Goal: Check status: Check status

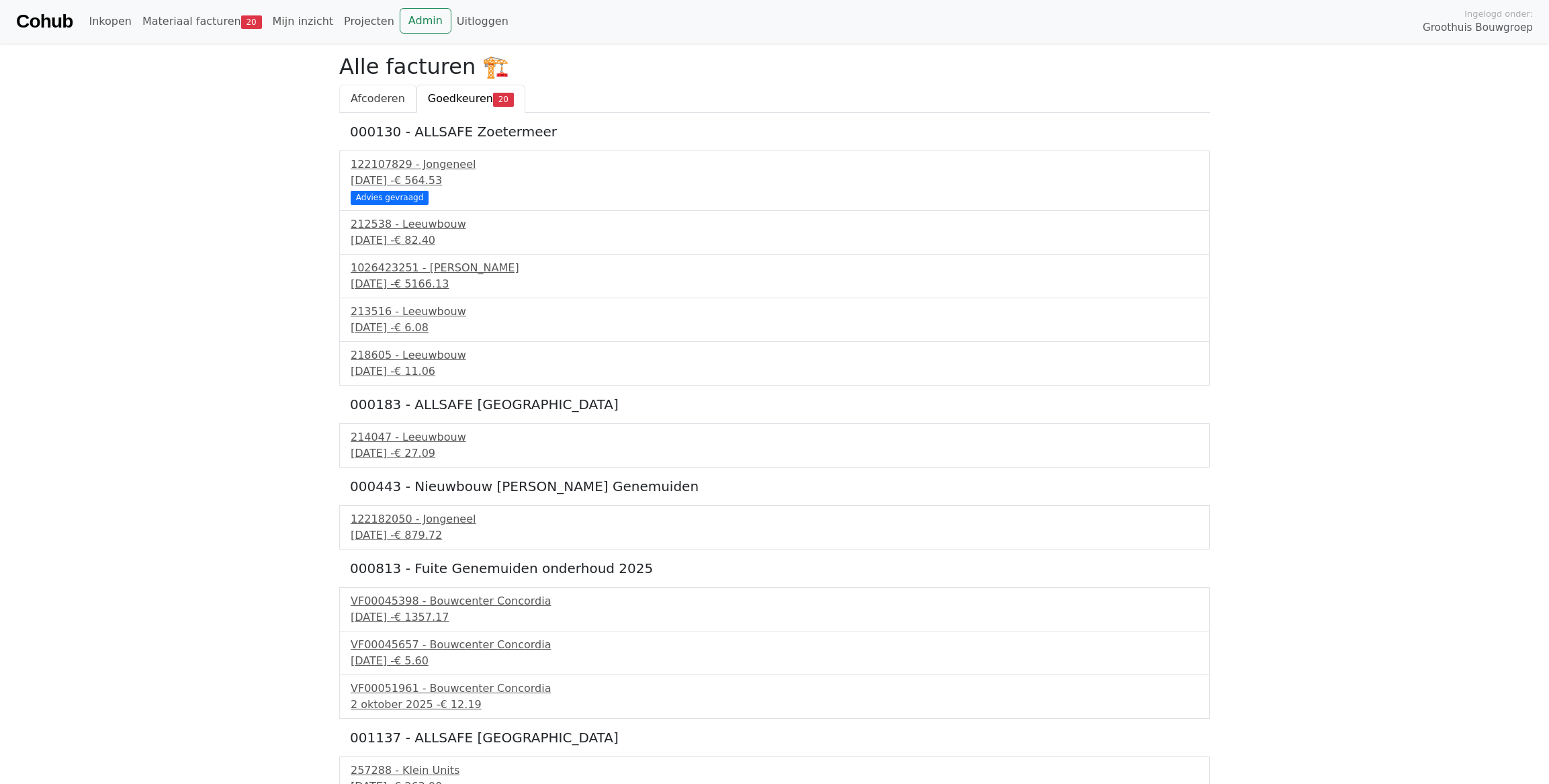
click at [351, 102] on span "Afcoderen" at bounding box center [378, 98] width 55 height 13
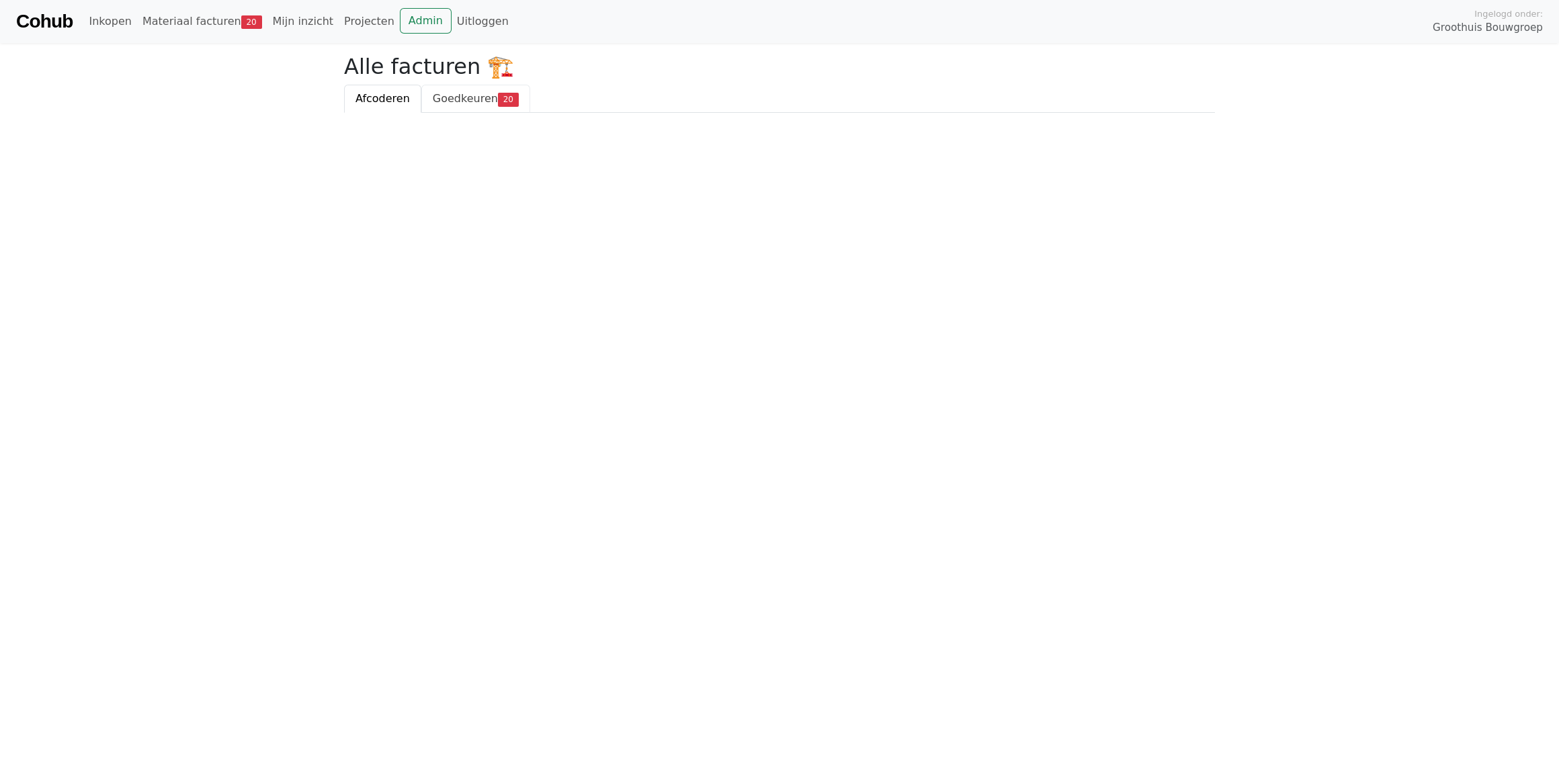
click at [442, 100] on span "Goedkeuren" at bounding box center [465, 98] width 65 height 13
